Goal: Navigation & Orientation: Understand site structure

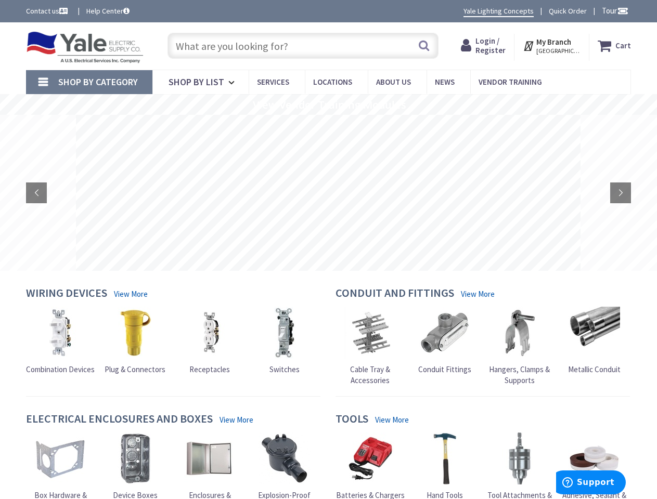
click at [328, 250] on rs-layer at bounding box center [328, 193] width 505 height 156
click at [613, 10] on span "Tour" at bounding box center [615, 11] width 27 height 10
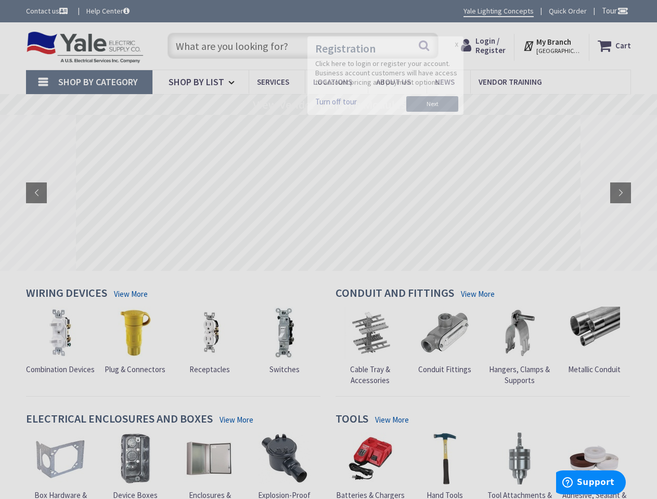
click at [622, 10] on div at bounding box center [328, 249] width 657 height 499
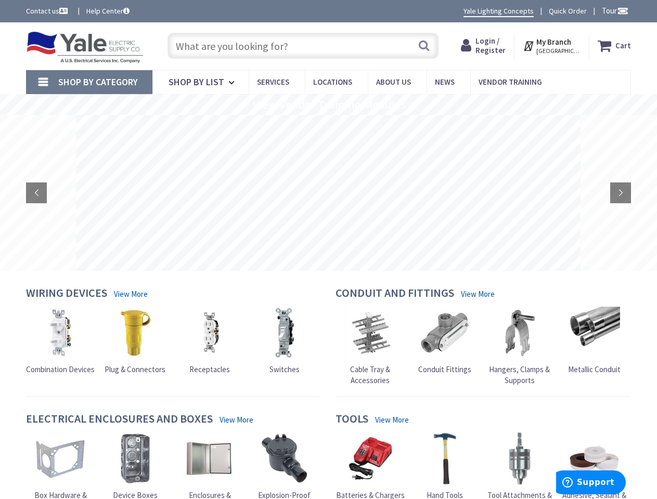
click at [552, 46] on strong "My Branch" at bounding box center [553, 42] width 35 height 10
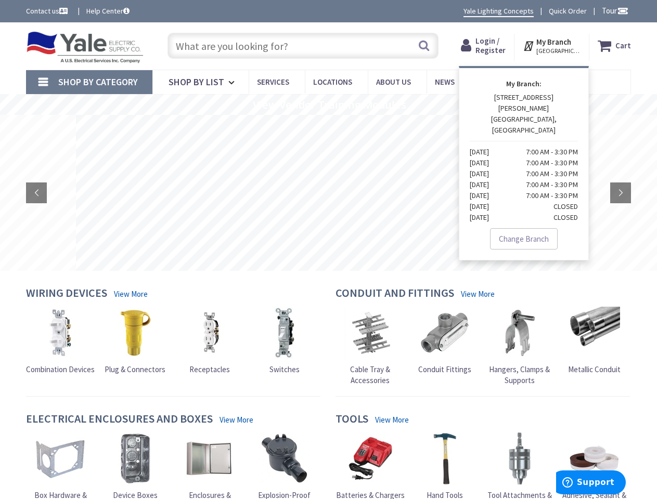
click at [89, 82] on span "Shop By Category" at bounding box center [98, 82] width 80 height 12
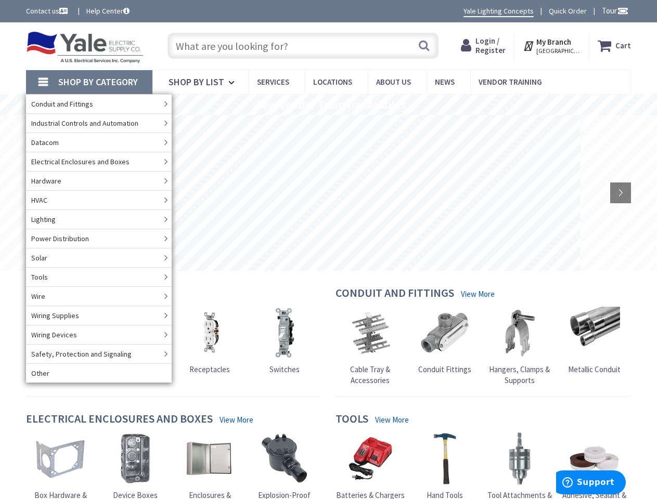
click at [328, 105] on rs-slide "View Vendor Training Modules" at bounding box center [328, 104] width 657 height 21
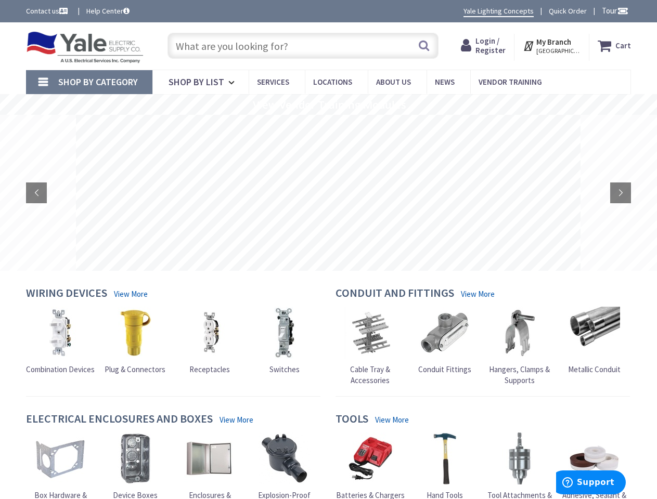
click at [328, 193] on rs-layer at bounding box center [328, 193] width 505 height 156
click at [36, 193] on rs-arrow at bounding box center [36, 193] width 21 height 21
click at [621, 193] on rs-arrow at bounding box center [620, 193] width 21 height 21
